Goal: Information Seeking & Learning: Learn about a topic

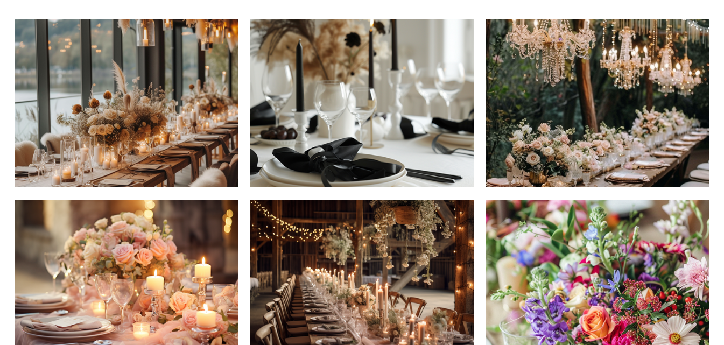
scroll to position [269, 0]
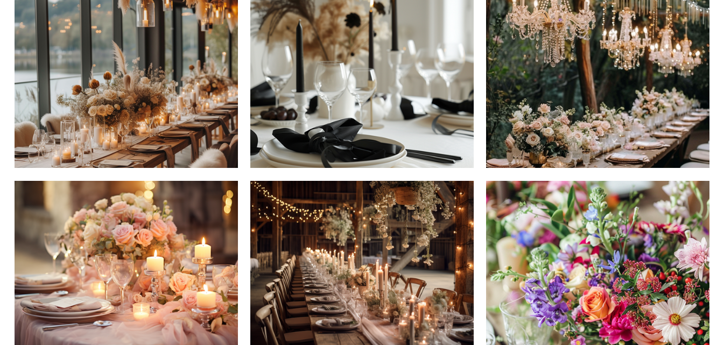
click at [141, 117] on img at bounding box center [126, 84] width 223 height 168
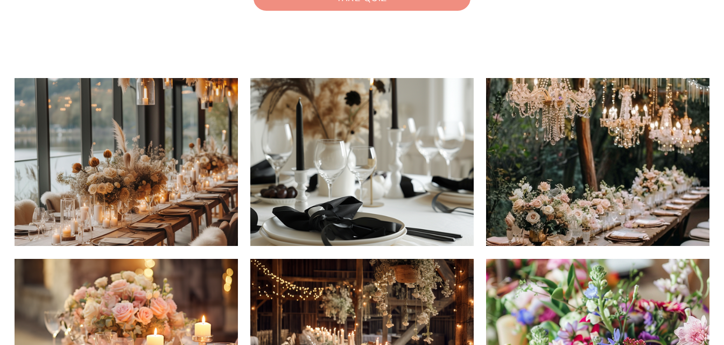
scroll to position [161, 0]
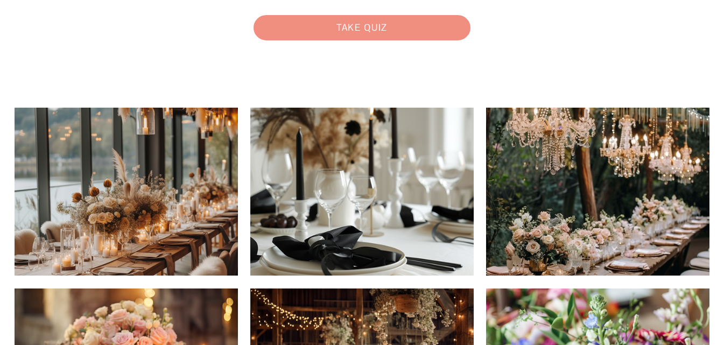
click at [154, 191] on img at bounding box center [126, 192] width 223 height 168
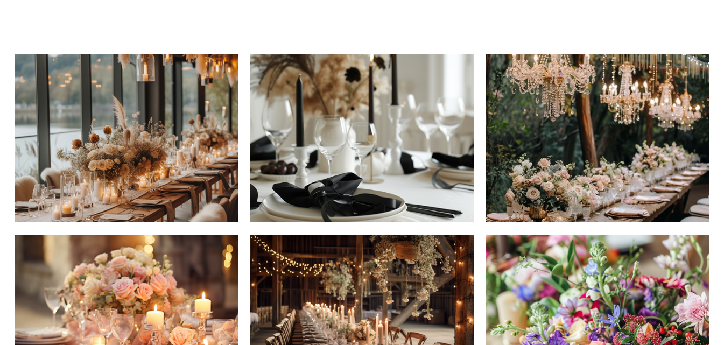
scroll to position [215, 0]
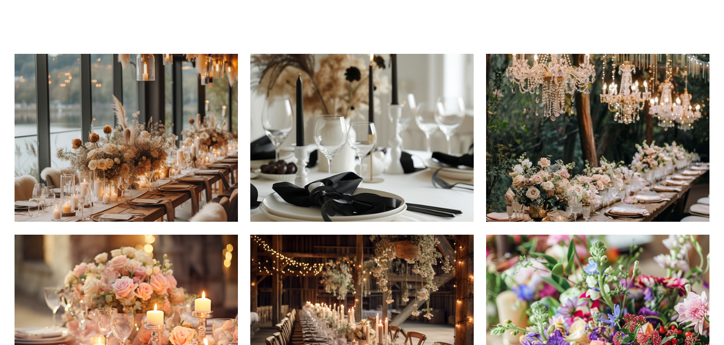
drag, startPoint x: 17, startPoint y: 51, endPoint x: 80, endPoint y: 132, distance: 102.4
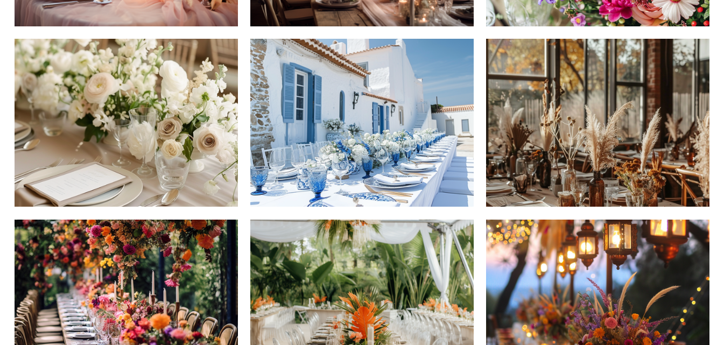
scroll to position [592, 0]
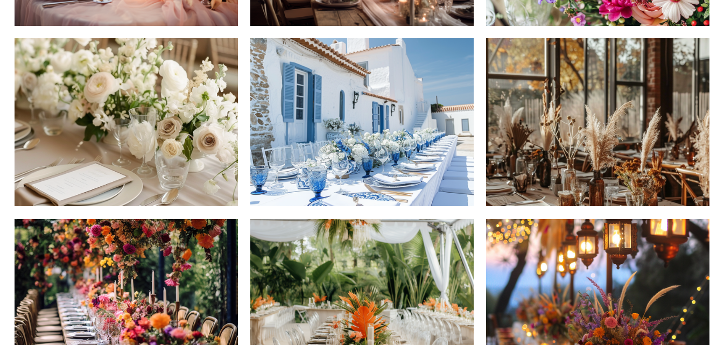
click at [576, 167] on img at bounding box center [597, 122] width 223 height 168
click at [596, 119] on img at bounding box center [597, 122] width 223 height 168
drag, startPoint x: 549, startPoint y: 113, endPoint x: 546, endPoint y: 89, distance: 24.4
click at [546, 89] on img at bounding box center [597, 122] width 223 height 168
click at [546, 116] on img at bounding box center [597, 122] width 223 height 168
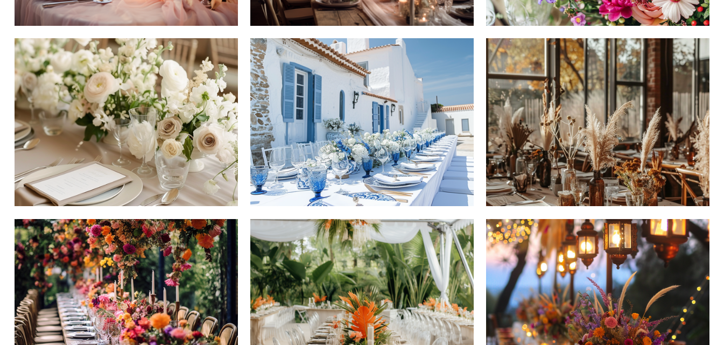
click at [546, 116] on img at bounding box center [597, 122] width 223 height 168
click at [525, 152] on img at bounding box center [597, 122] width 223 height 168
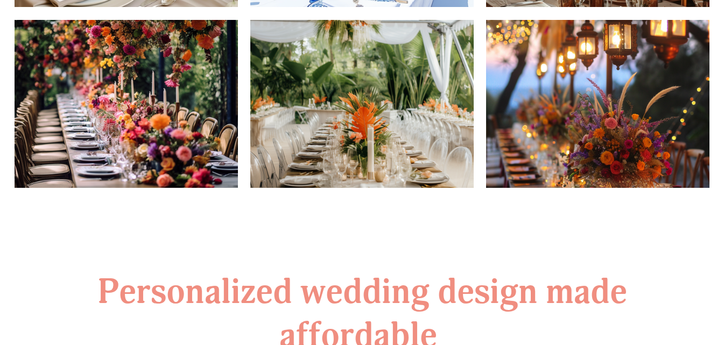
scroll to position [807, 0]
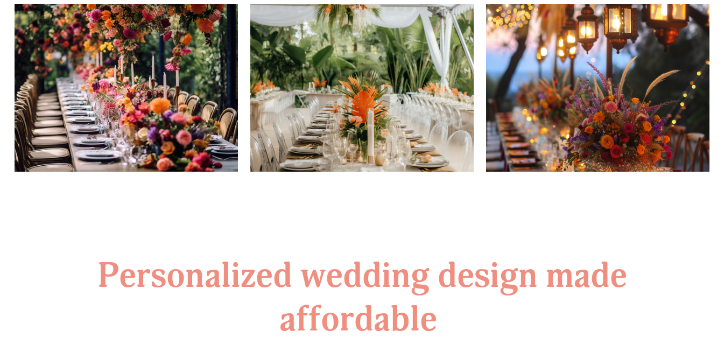
click at [577, 107] on img at bounding box center [597, 88] width 223 height 168
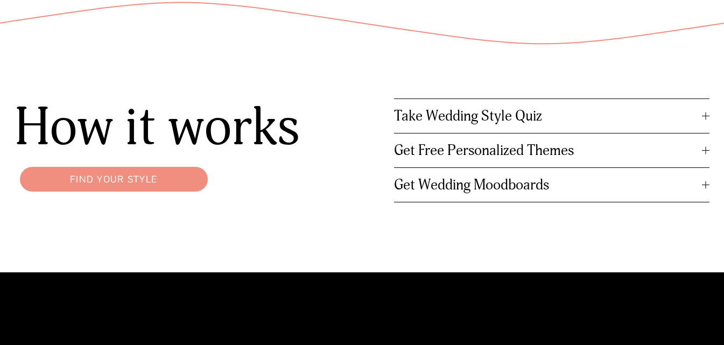
scroll to position [1241, 0]
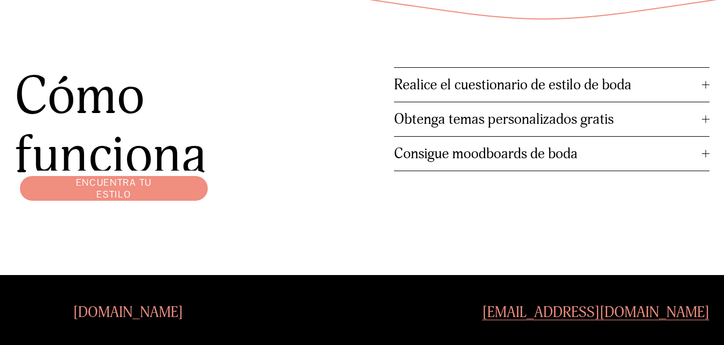
click at [522, 125] on font "Obtenga temas personalizados gratis" at bounding box center [504, 119] width 220 height 18
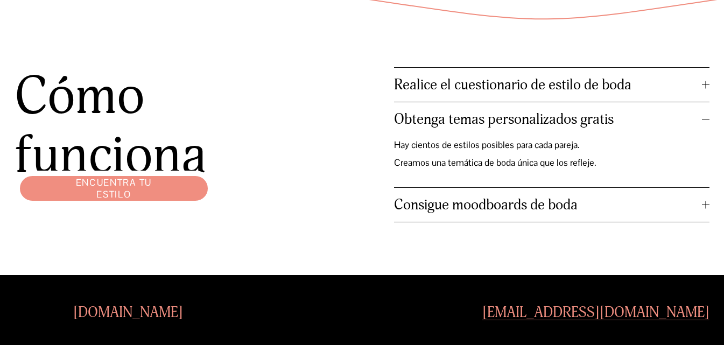
click at [157, 198] on font "Encuentra tu estilo" at bounding box center [114, 189] width 98 height 24
